Goal: Subscribe to service/newsletter

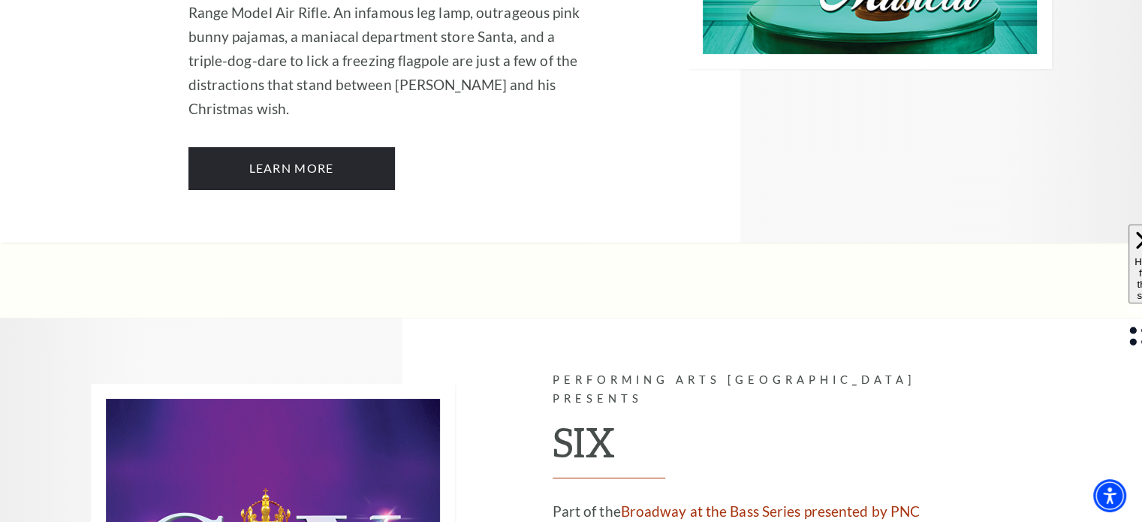
scroll to position [5548, 0]
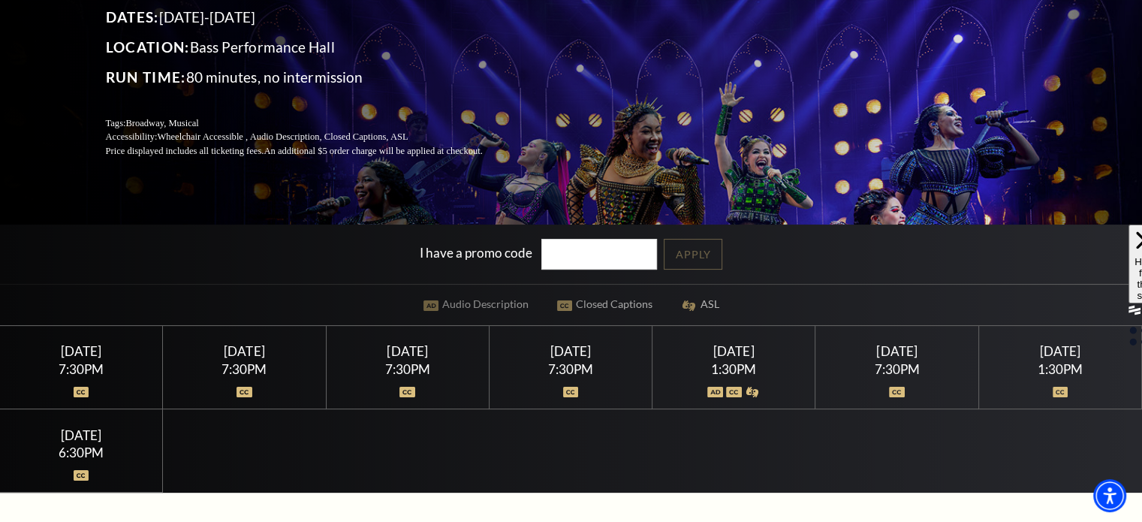
scroll to position [200, 0]
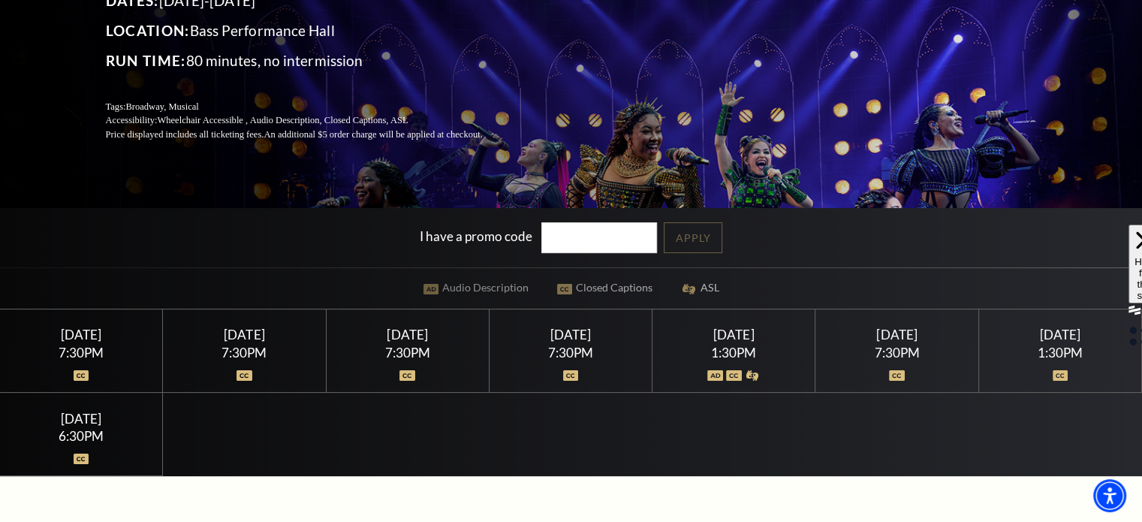
click at [744, 342] on div "Saturday February 14 1:30PM" at bounding box center [734, 350] width 163 height 83
click at [731, 370] on img at bounding box center [734, 375] width 16 height 11
click at [749, 372] on img at bounding box center [753, 375] width 16 height 11
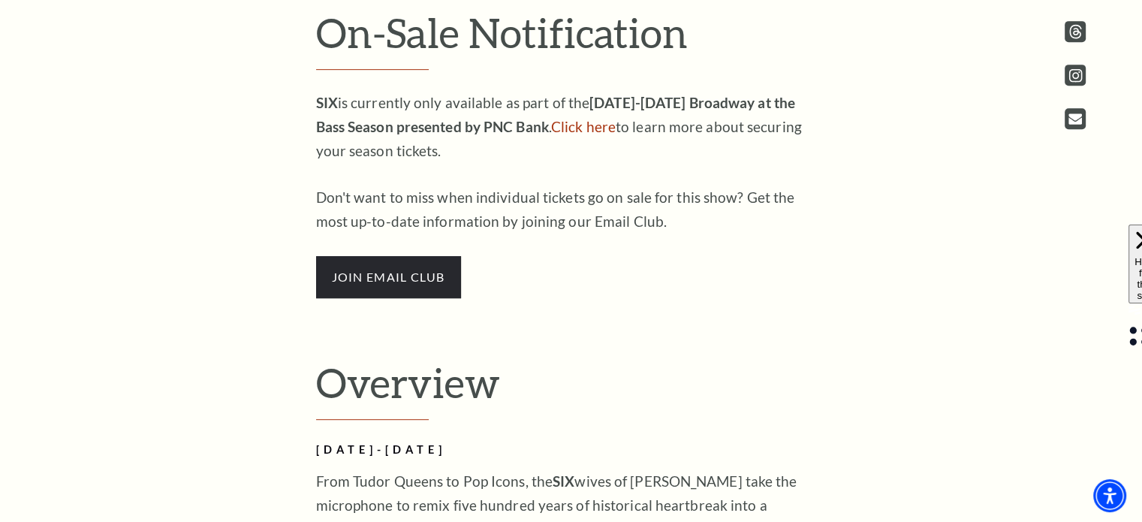
scroll to position [827, 0]
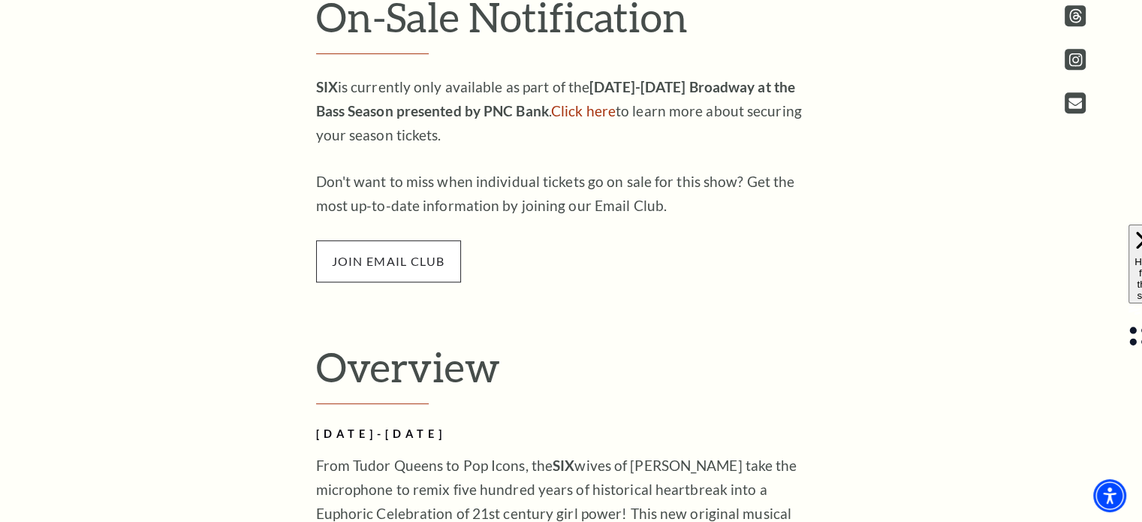
click at [405, 267] on span "join email club" at bounding box center [388, 261] width 145 height 42
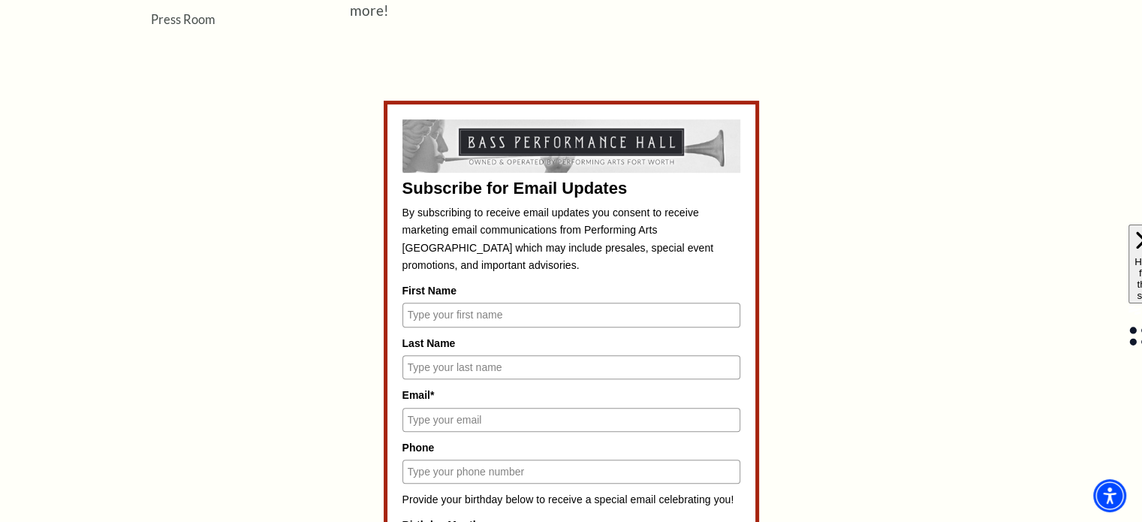
scroll to position [629, 0]
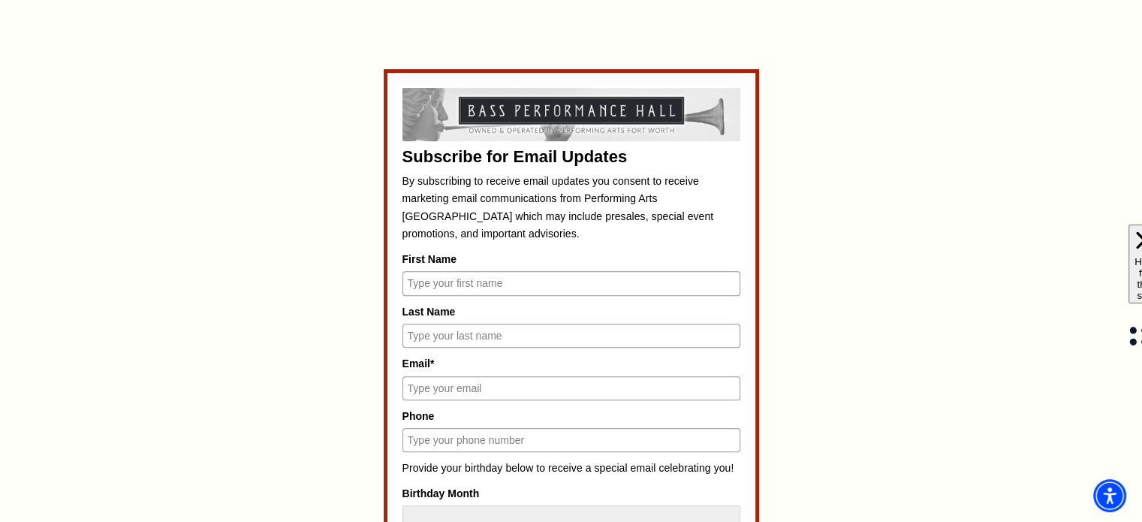
click at [625, 278] on input "First Name" at bounding box center [571, 283] width 338 height 24
type input "Jorien"
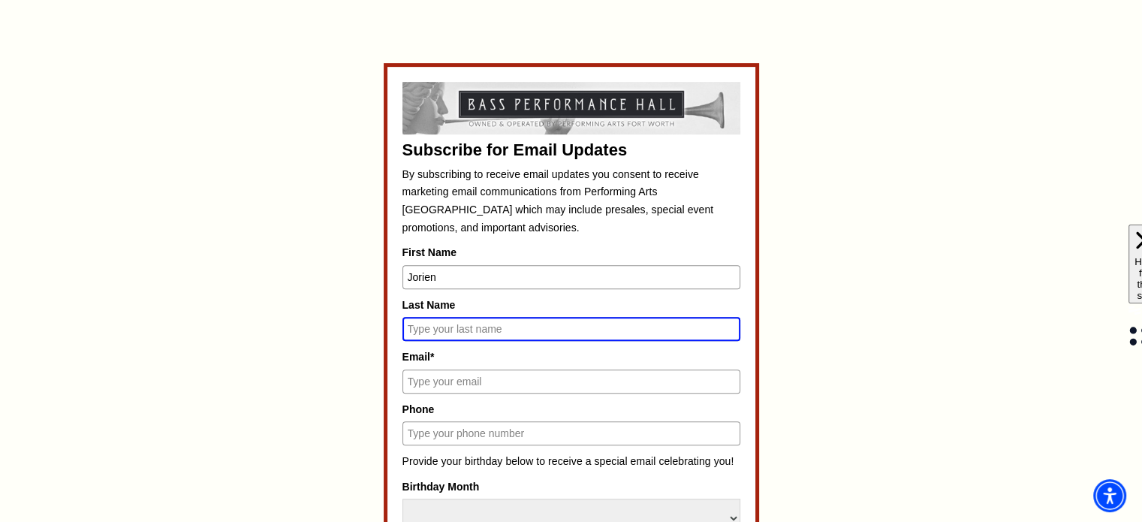
scroll to position [624, 0]
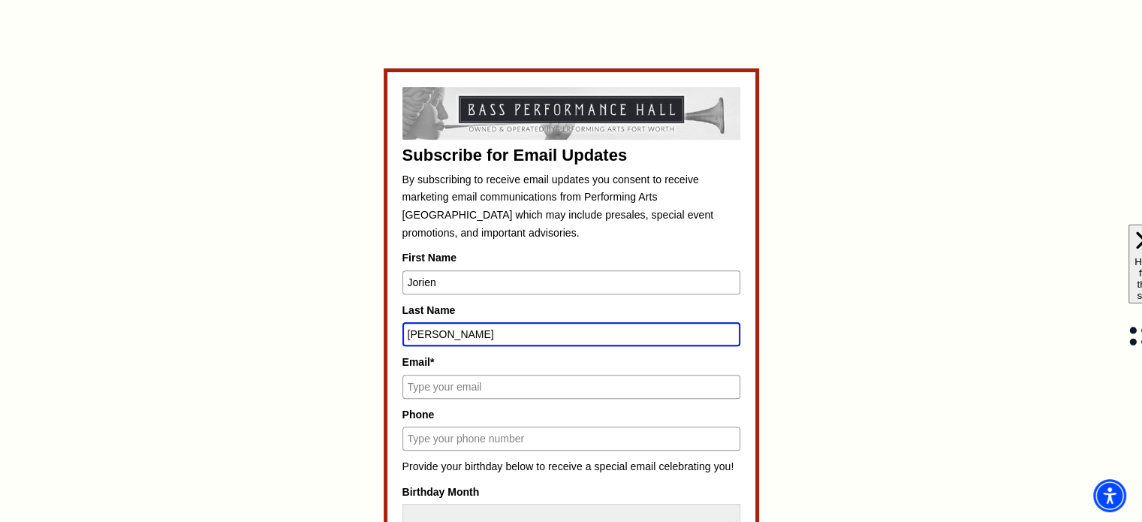
type input "[PERSON_NAME]"
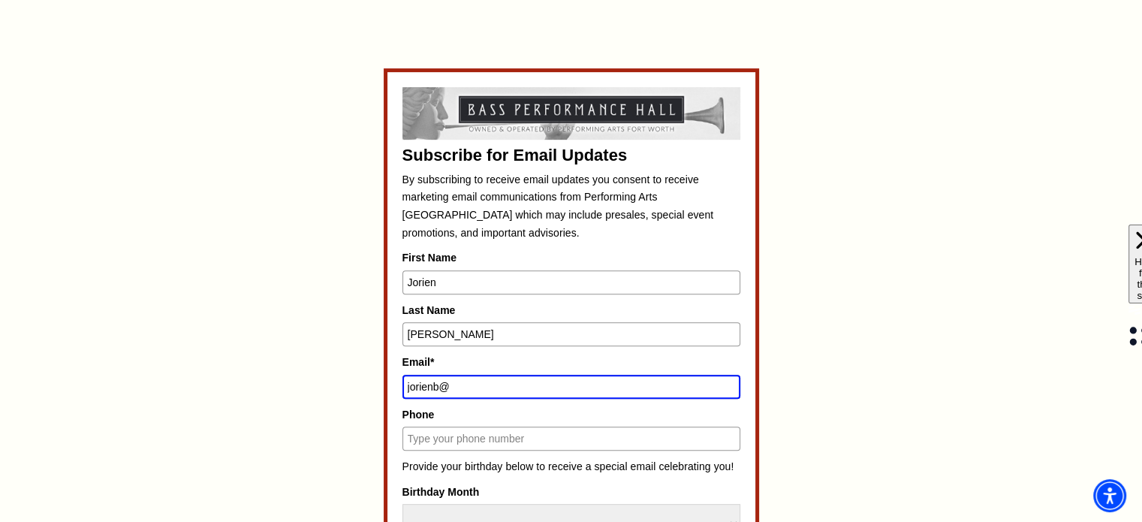
type input "[EMAIL_ADDRESS][DOMAIN_NAME]"
type input "2143168007"
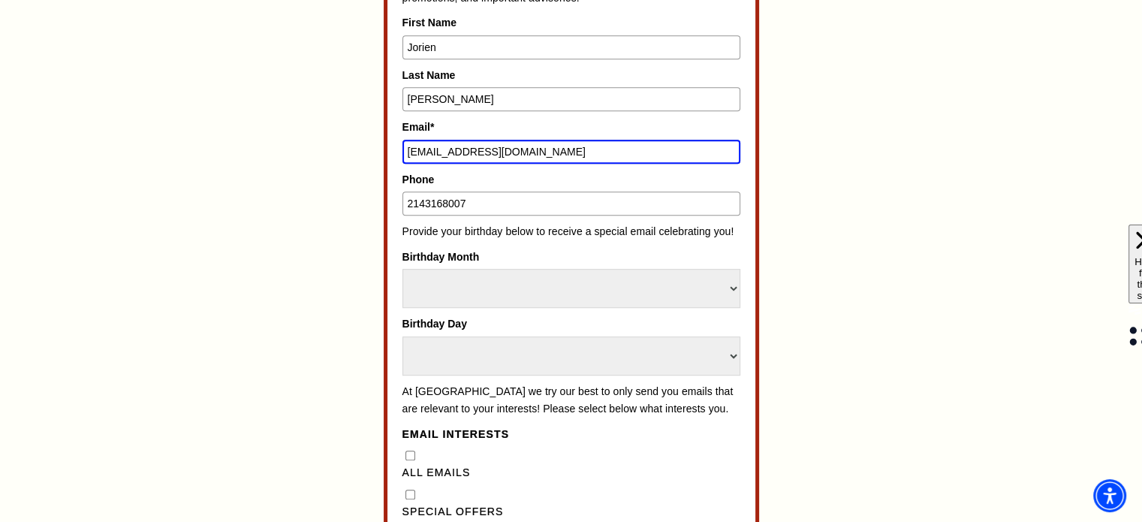
scroll to position [875, 0]
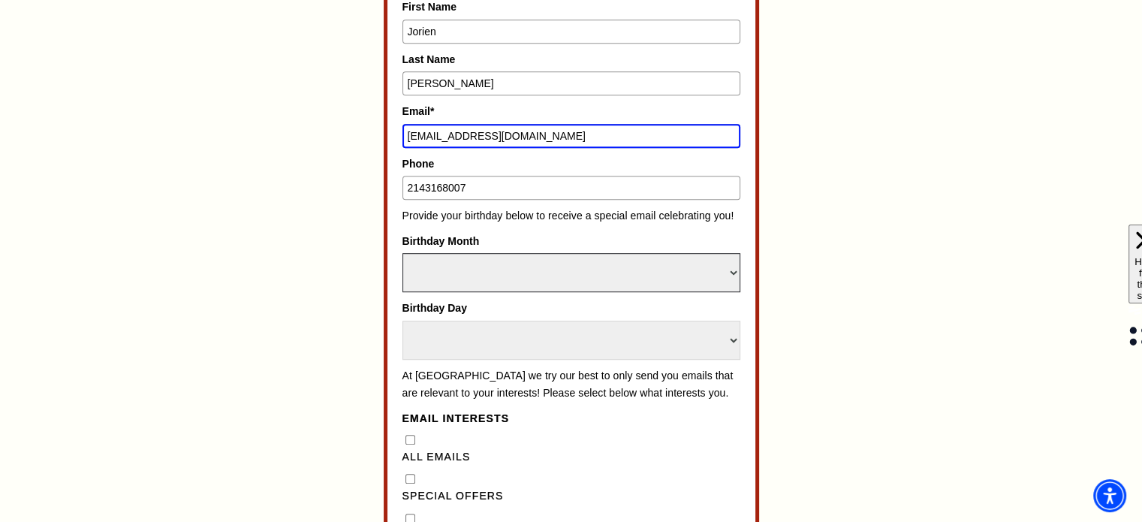
click at [697, 258] on select "Select Month January February March April May June July August September Octobe…" at bounding box center [571, 272] width 338 height 39
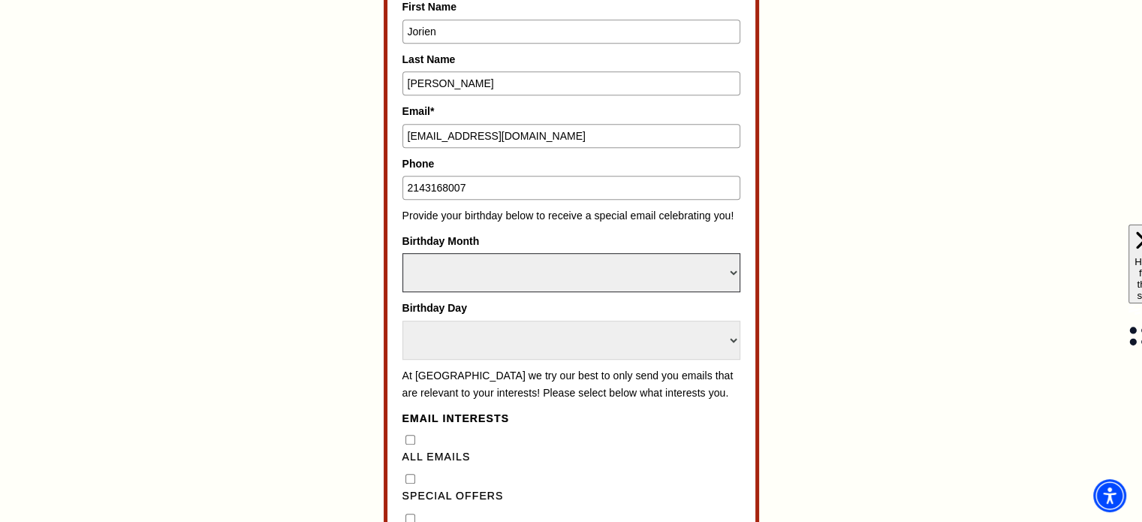
select select "August"
click at [402, 253] on select "Select Month January February March April May June July August September Octobe…" at bounding box center [571, 272] width 338 height 39
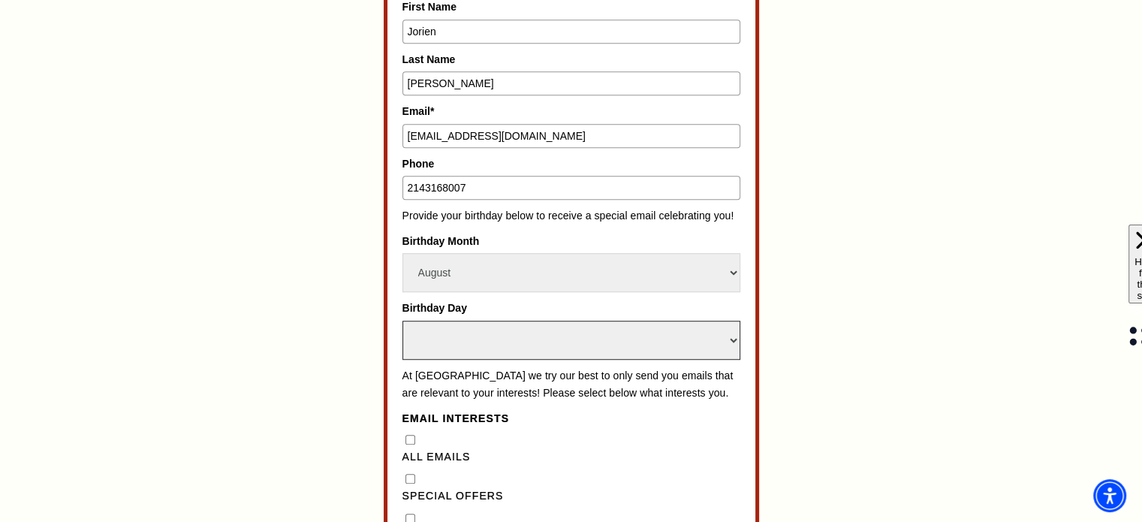
click at [700, 338] on select "Select Day 1 2 3 4 5 6 7 8 9 10 11 12 13 14 15 16 17 18 19 20 21 22 23 24 25 26…" at bounding box center [571, 340] width 338 height 39
select select "7"
click at [402, 321] on select "Select Day 1 2 3 4 5 6 7 8 9 10 11 12 13 14 15 16 17 18 19 20 21 22 23 24 25 26…" at bounding box center [571, 340] width 338 height 39
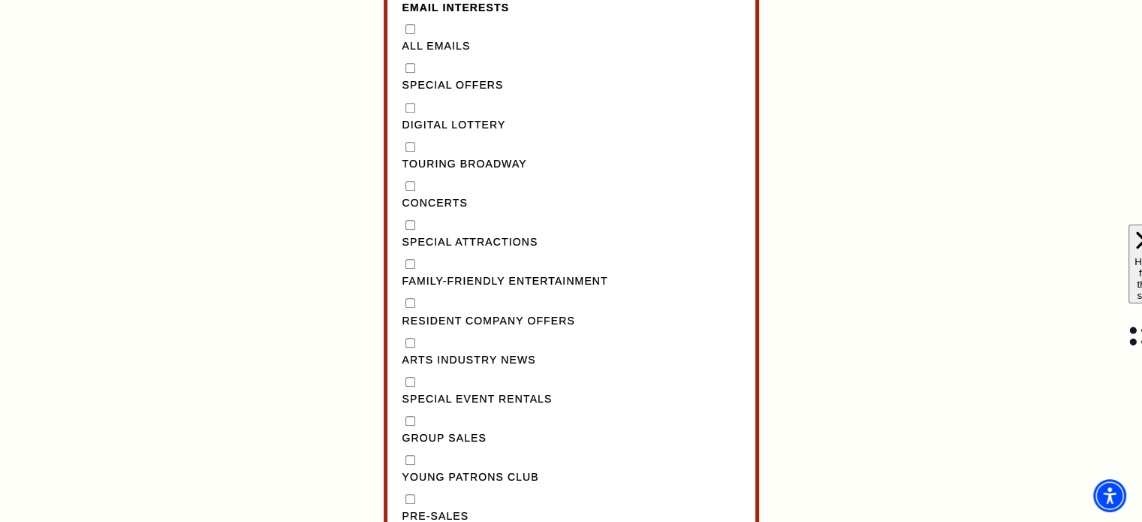
scroll to position [1286, 0]
click at [412, 191] on input "Concerts" at bounding box center [410, 186] width 10 height 10
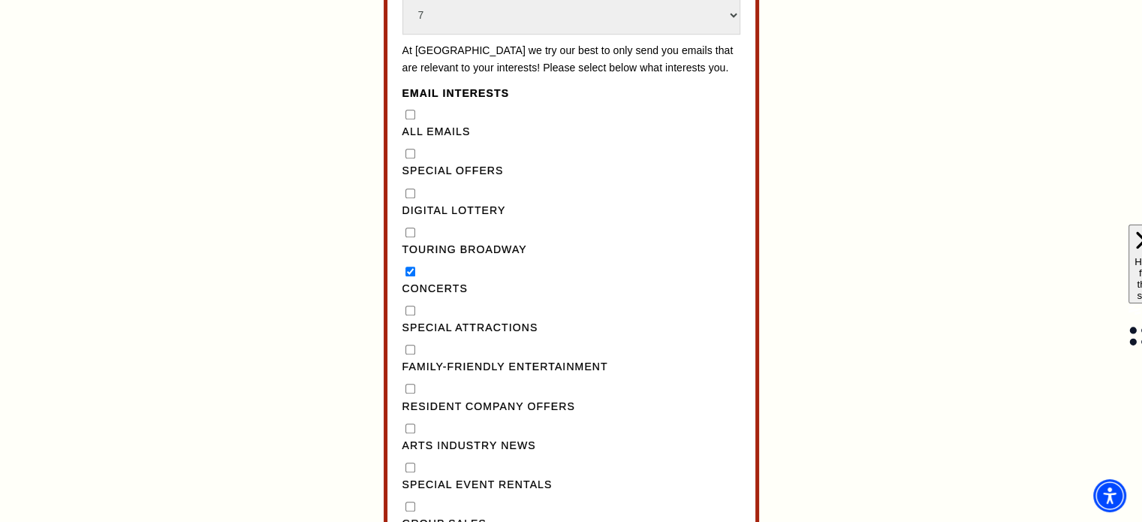
scroll to position [1202, 0]
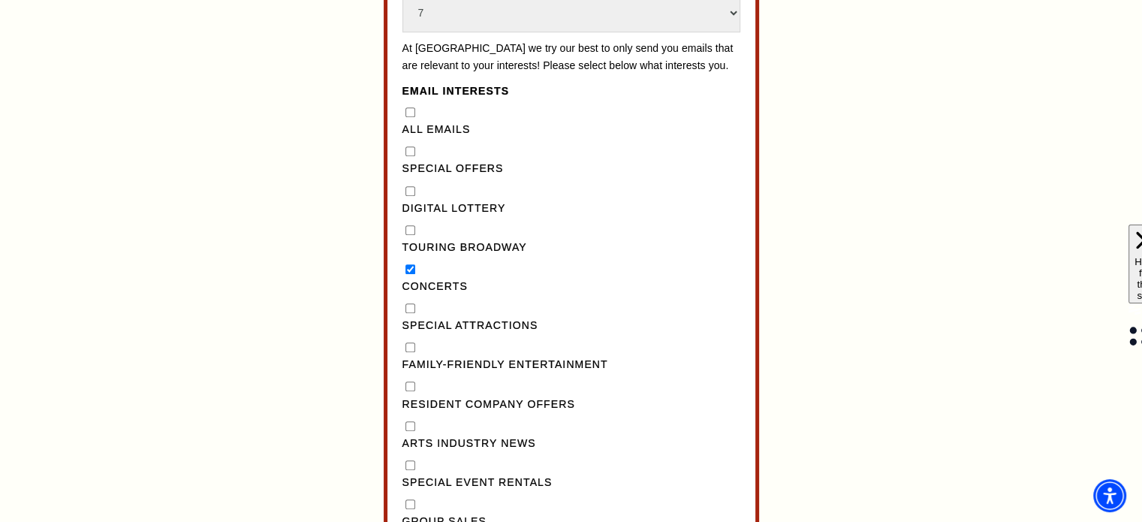
click at [411, 274] on input "Concerts" at bounding box center [410, 269] width 10 height 10
checkbox input "false"
click at [409, 235] on Broadway"] "Touring Broadway" at bounding box center [410, 230] width 10 height 10
checkbox Broadway"] "true"
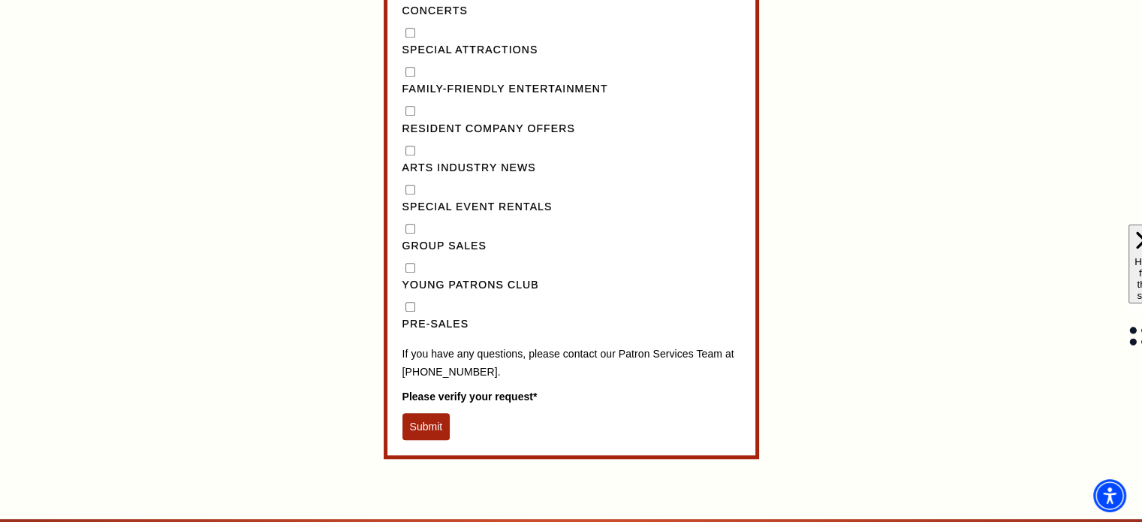
scroll to position [1482, 0]
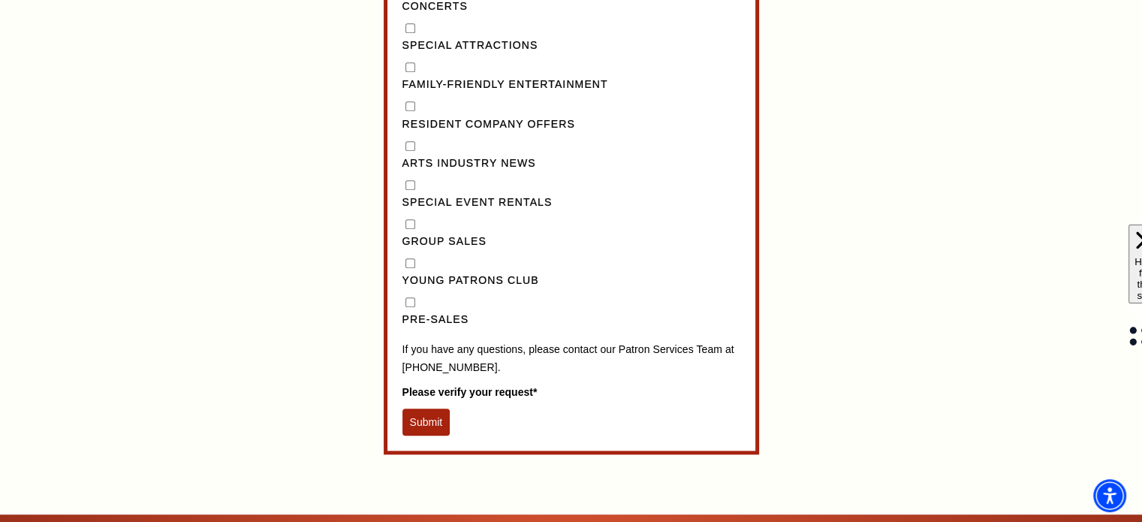
click at [427, 433] on button "Submit" at bounding box center [426, 421] width 48 height 27
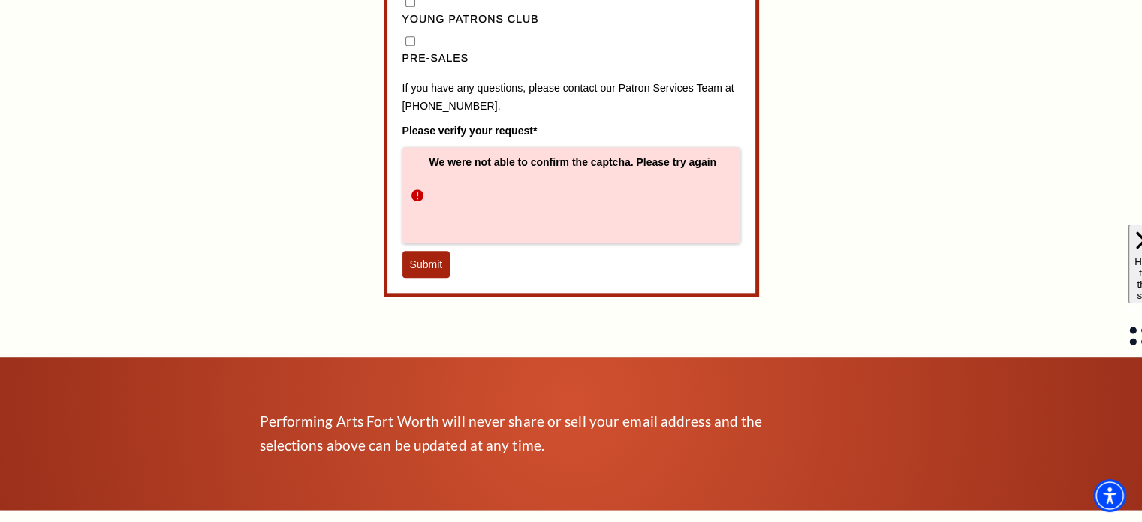
scroll to position [1747, 0]
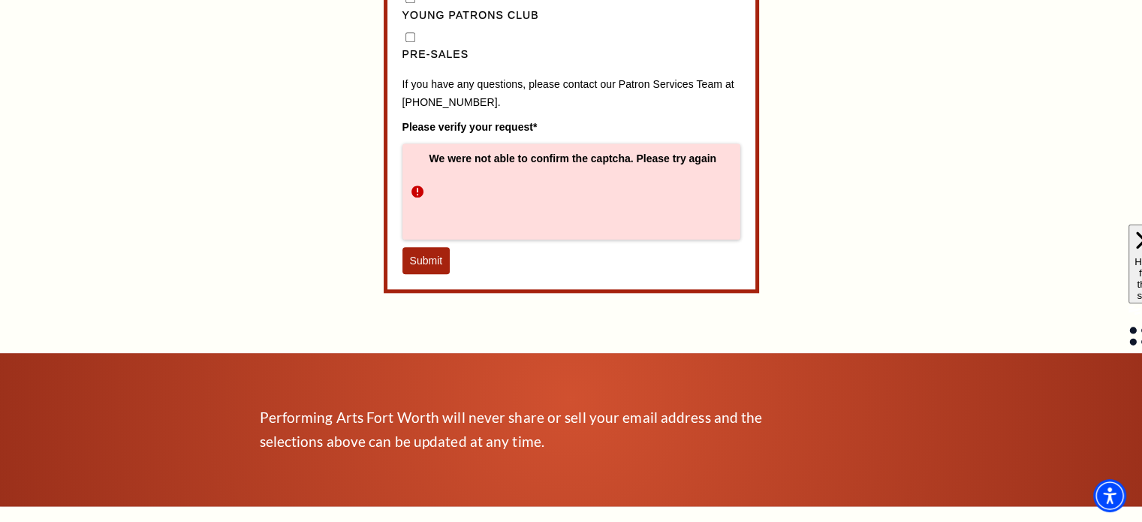
click at [439, 274] on button "Submit" at bounding box center [426, 260] width 48 height 27
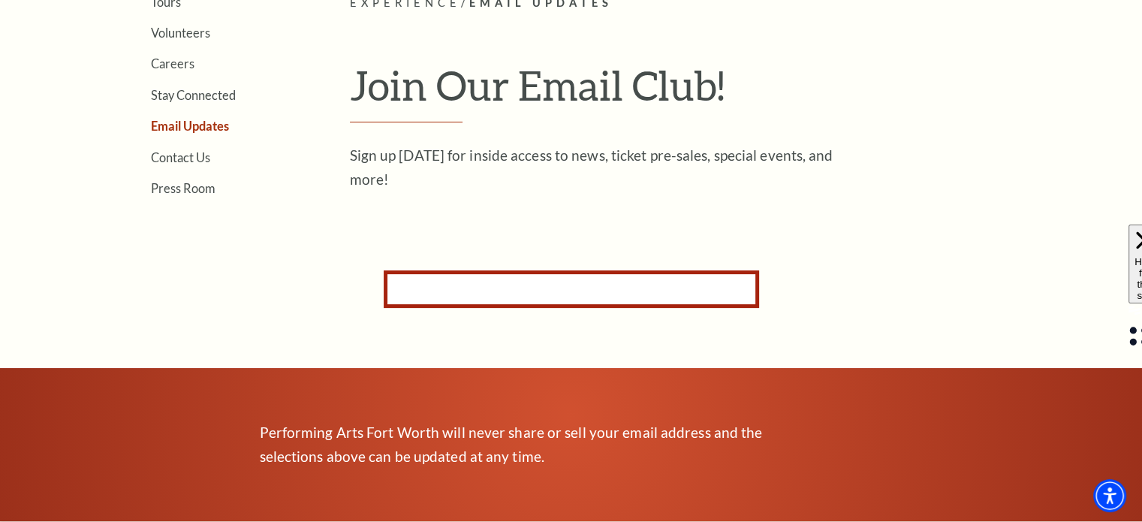
scroll to position [0, 0]
